Goal: Task Accomplishment & Management: Manage account settings

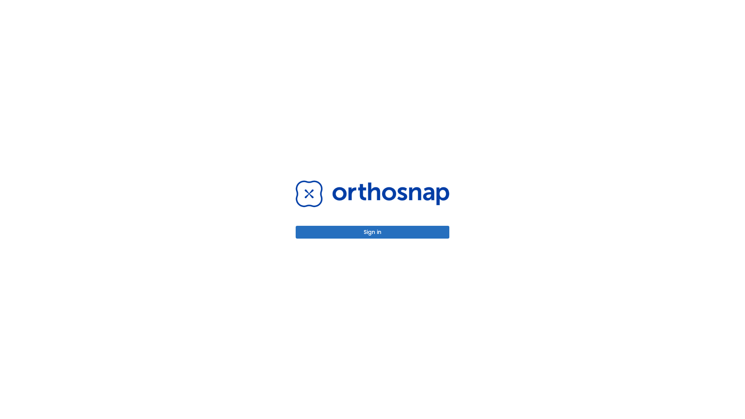
click at [372, 232] on button "Sign in" at bounding box center [373, 232] width 154 height 13
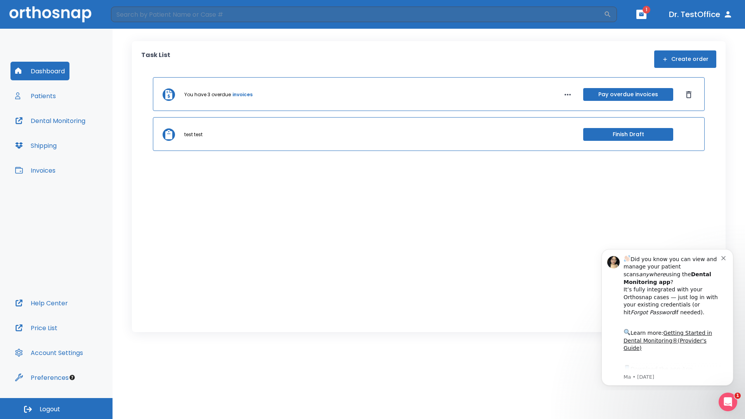
click at [56, 409] on span "Logout" at bounding box center [50, 409] width 21 height 9
